Goal: Information Seeking & Learning: Find specific page/section

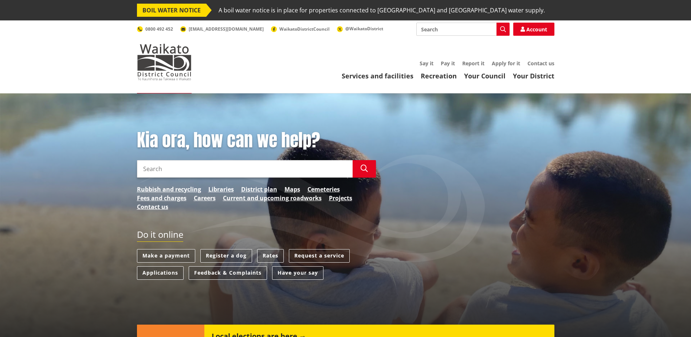
scroll to position [109, 0]
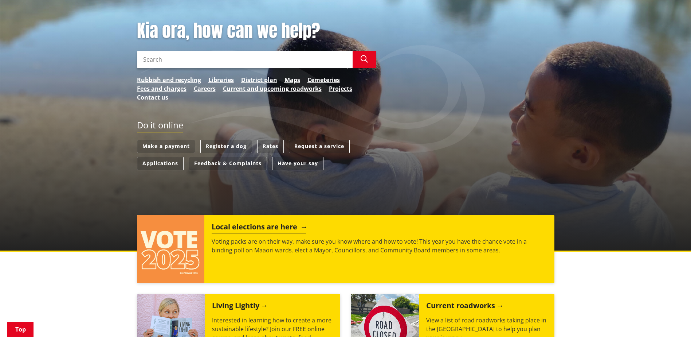
click at [175, 247] on img at bounding box center [171, 249] width 68 height 68
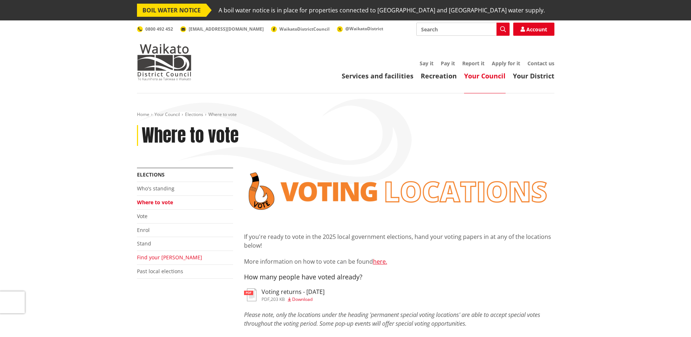
click at [156, 257] on link "Find your [PERSON_NAME]" at bounding box center [169, 257] width 65 height 7
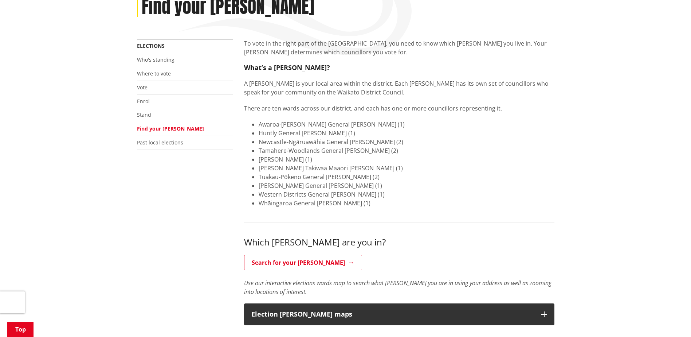
scroll to position [146, 0]
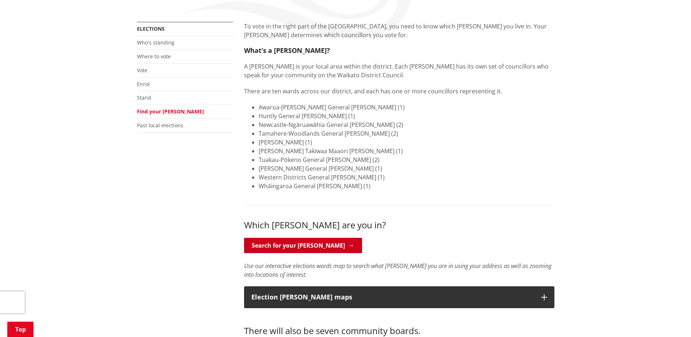
click at [283, 244] on link "Search for your ward" at bounding box center [303, 245] width 118 height 15
